Goal: Task Accomplishment & Management: Use online tool/utility

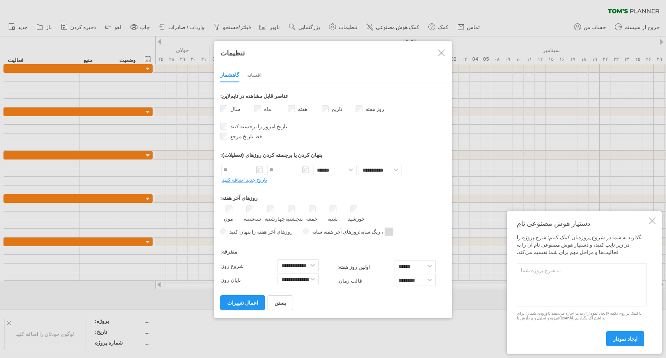
select select "*"
select select "**"
click at [247, 76] on font "افسانه" at bounding box center [254, 75] width 14 height 7
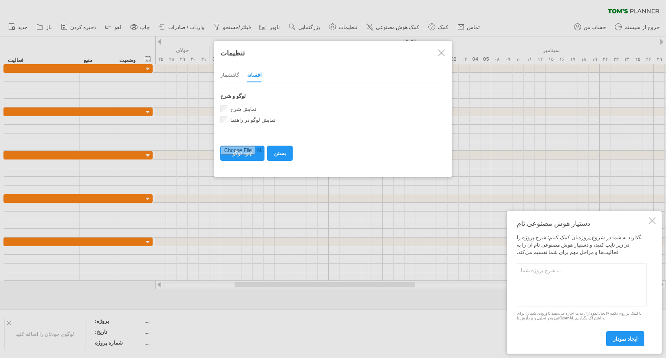
click at [536, 269] on textarea at bounding box center [582, 284] width 130 height 43
type textarea "l"
type textarea "میخوام پروژه هام ساعتی باشن"
click at [628, 343] on link "ایجاد نمودار" at bounding box center [625, 338] width 38 height 15
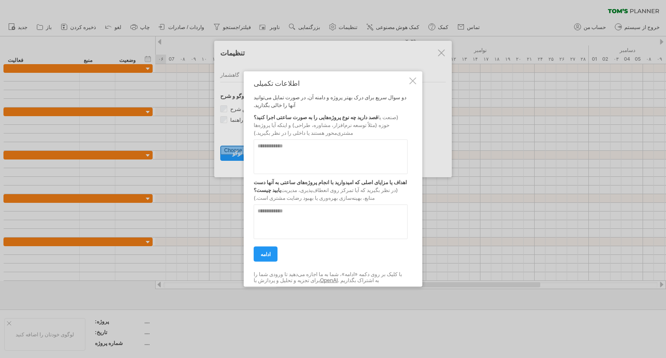
click at [275, 150] on textarea at bounding box center [331, 157] width 154 height 35
type textarea "**********"
click at [302, 215] on textarea at bounding box center [331, 222] width 154 height 35
click at [265, 249] on link "ادامه" at bounding box center [266, 254] width 24 height 15
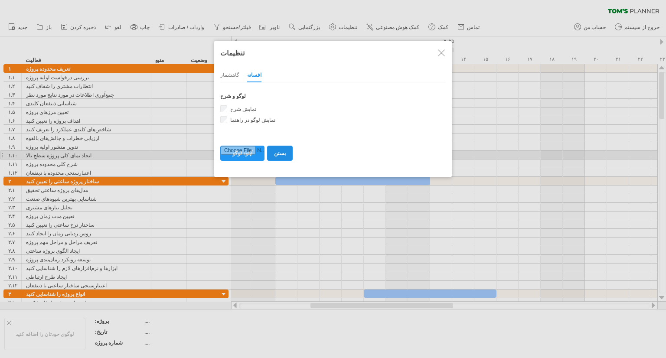
click at [273, 158] on link "بستن" at bounding box center [280, 153] width 26 height 15
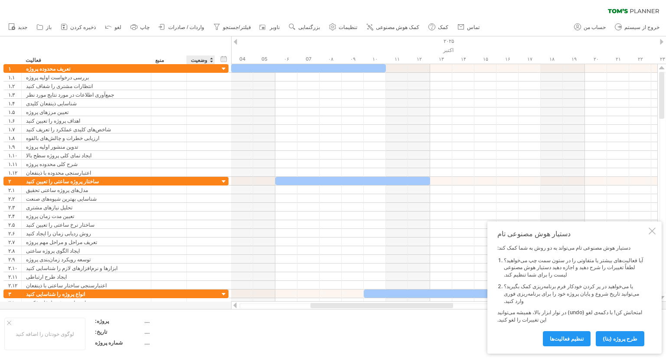
click at [210, 60] on div at bounding box center [211, 60] width 3 height 9
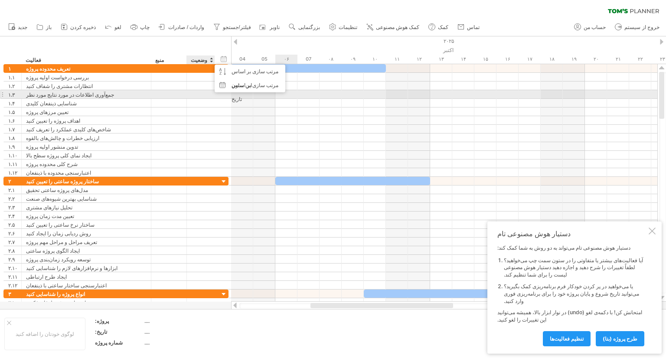
click at [305, 99] on div at bounding box center [444, 103] width 426 height 9
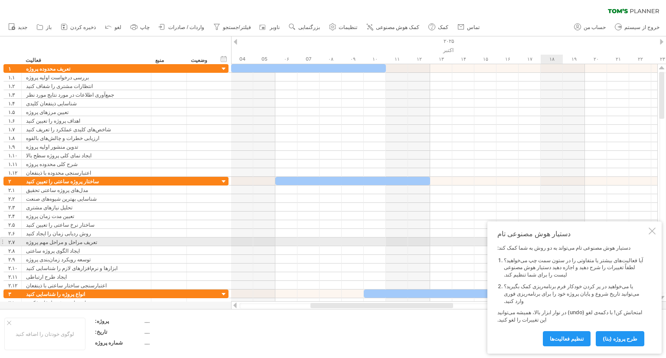
drag, startPoint x: 651, startPoint y: 246, endPoint x: 483, endPoint y: 243, distance: 167.5
click at [651, 235] on div at bounding box center [652, 231] width 7 height 7
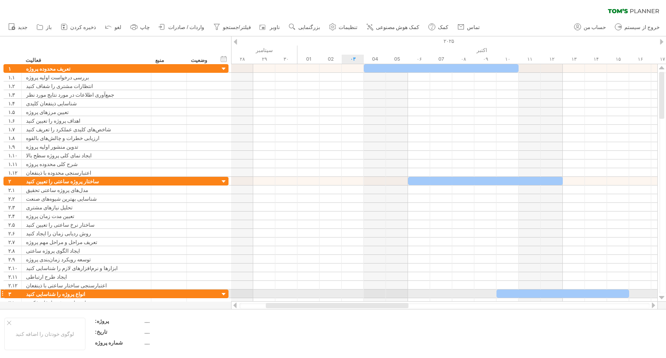
drag, startPoint x: 389, startPoint y: 304, endPoint x: 345, endPoint y: 295, distance: 44.6
click at [345, 295] on div "Trying to reach [DOMAIN_NAME] Connected again... 0% clear filter share" at bounding box center [333, 179] width 666 height 358
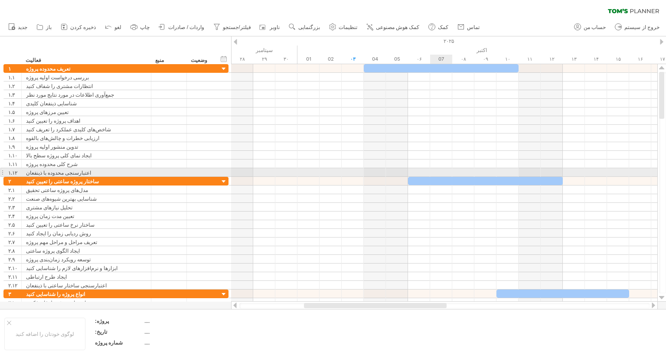
click at [452, 174] on div at bounding box center [444, 172] width 426 height 9
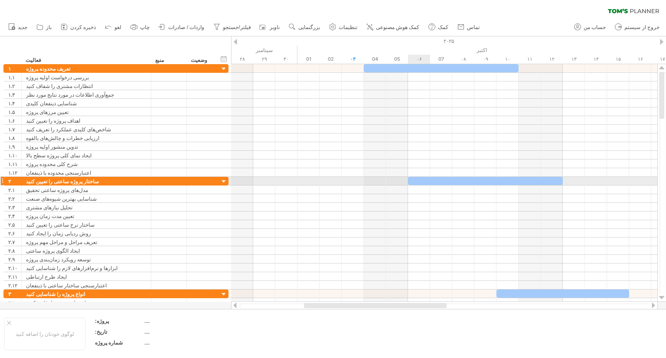
click at [423, 186] on div at bounding box center [444, 190] width 426 height 9
click at [421, 181] on div at bounding box center [485, 181] width 155 height 8
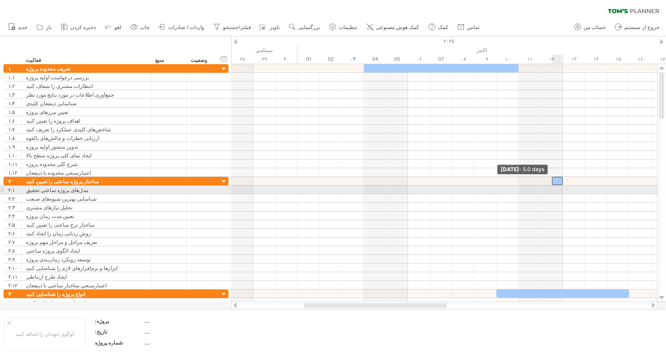
drag, startPoint x: 409, startPoint y: 183, endPoint x: 603, endPoint y: 193, distance: 195.1
click at [603, 193] on div "[DATE] [DATE] - 5.0 days" at bounding box center [444, 183] width 426 height 238
